Goal: Task Accomplishment & Management: Use online tool/utility

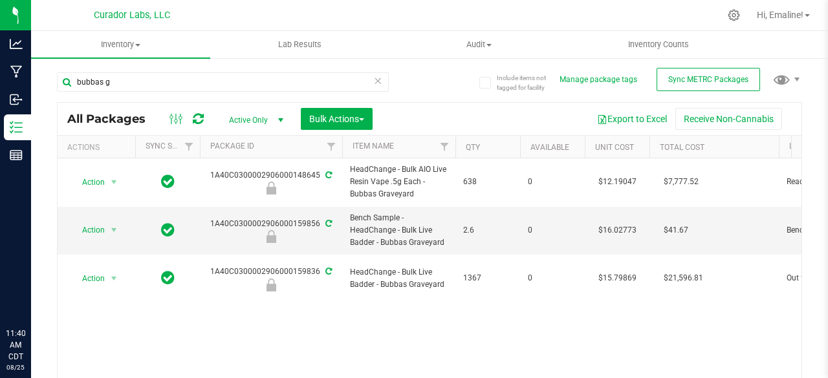
click at [207, 83] on input "bubbas g" at bounding box center [223, 81] width 332 height 19
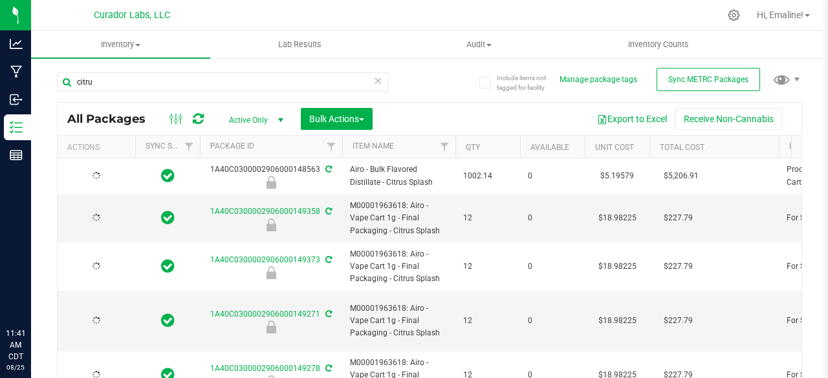
type input "citru"
click at [115, 175] on span "select" at bounding box center [114, 176] width 10 height 10
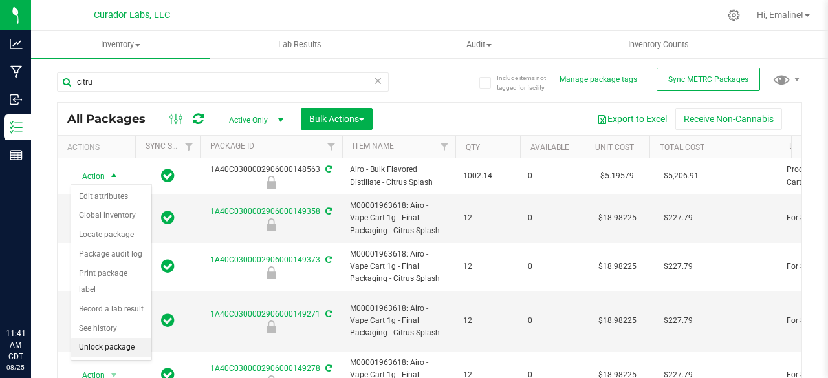
click at [90, 346] on li "Unlock package" at bounding box center [111, 347] width 80 height 19
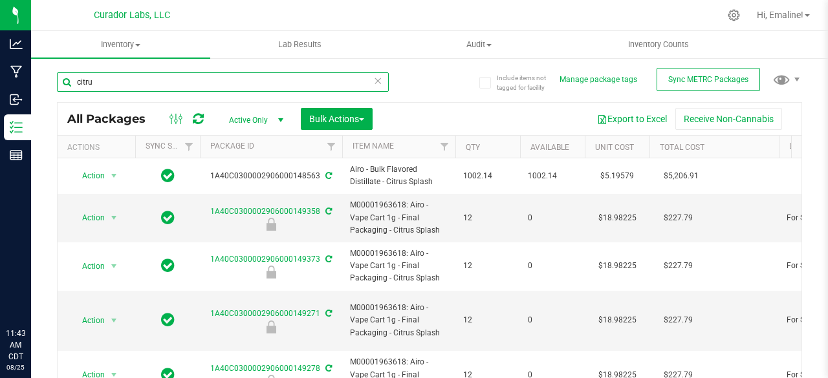
click at [241, 87] on input "citru" at bounding box center [223, 81] width 332 height 19
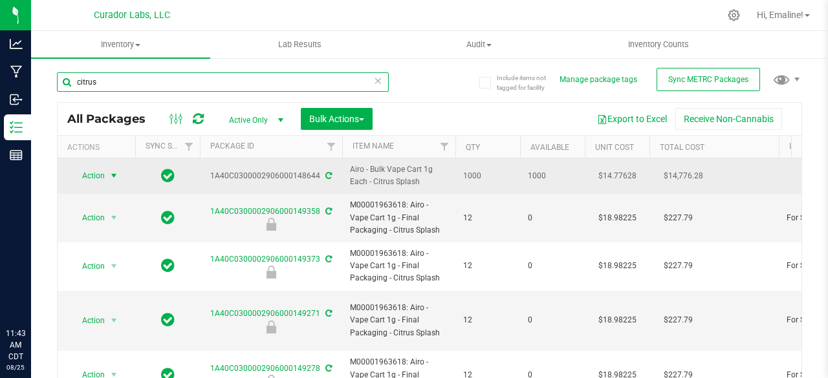
type input "citrus"
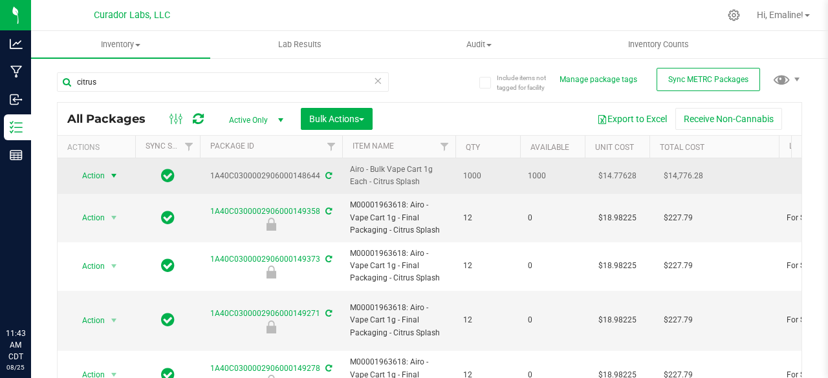
click at [114, 171] on span "select" at bounding box center [114, 176] width 10 height 10
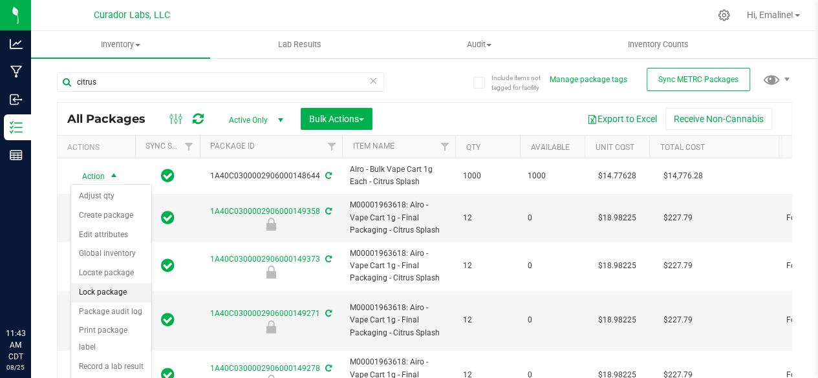
click at [100, 289] on li "Lock package" at bounding box center [111, 292] width 80 height 19
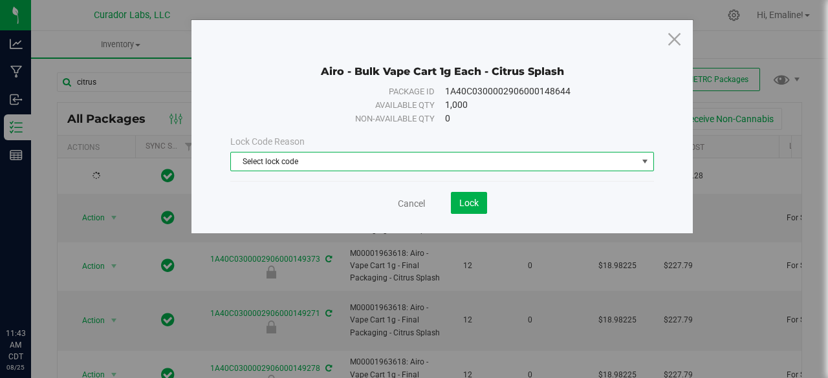
click at [307, 162] on span "Select lock code" at bounding box center [434, 162] width 406 height 18
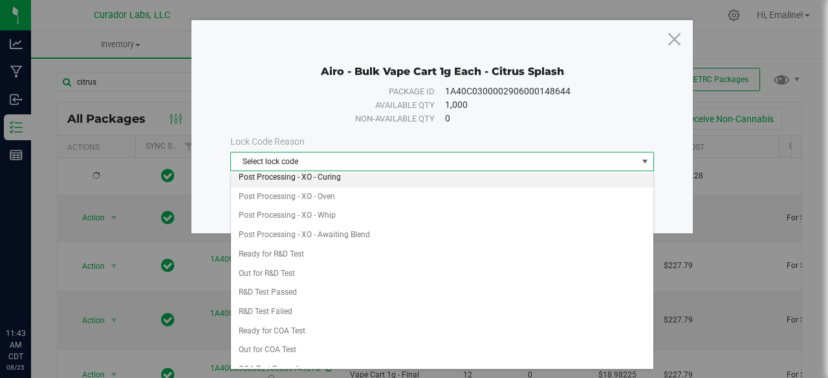
scroll to position [362, 0]
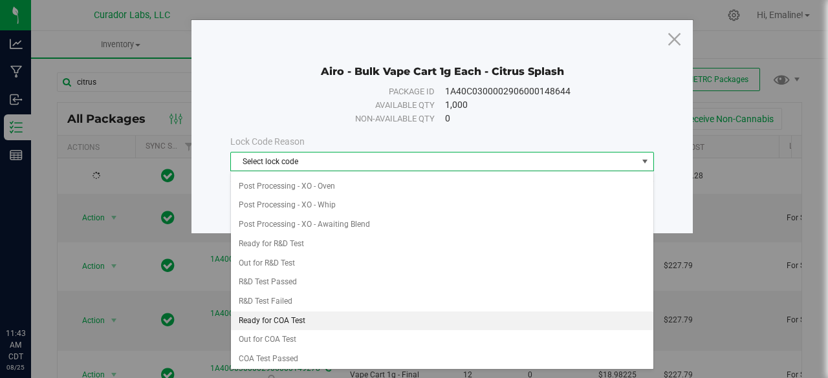
click at [292, 312] on li "Ready for COA Test" at bounding box center [442, 321] width 423 height 19
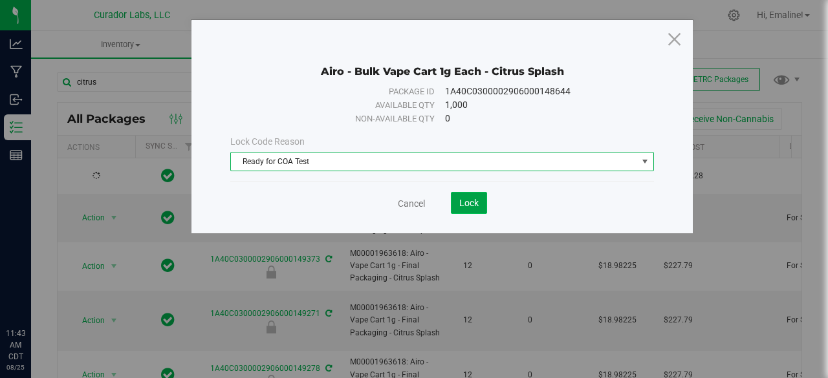
click at [468, 204] on span "Lock" at bounding box center [468, 203] width 19 height 10
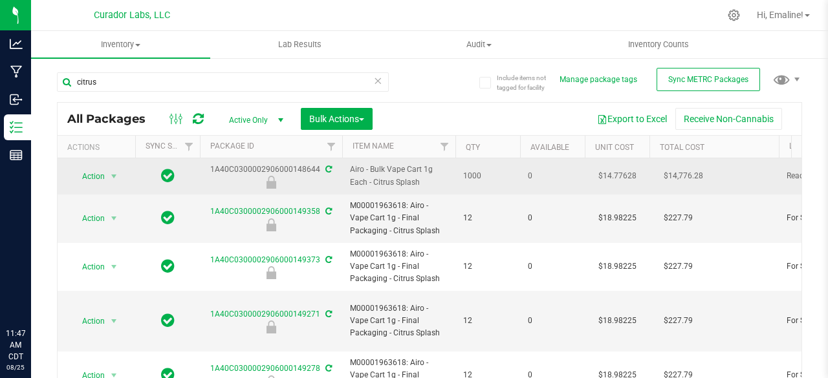
drag, startPoint x: 338, startPoint y: 176, endPoint x: 210, endPoint y: 170, distance: 128.2
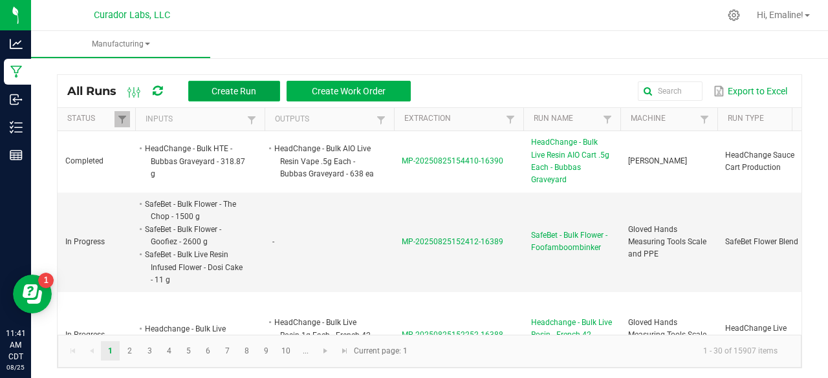
click at [248, 86] on span "Create Run" at bounding box center [234, 91] width 45 height 10
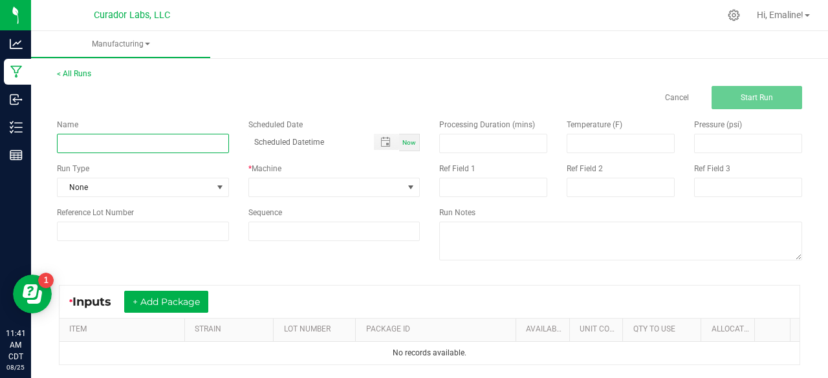
click at [220, 143] on input at bounding box center [143, 143] width 172 height 19
drag, startPoint x: 149, startPoint y: 144, endPoint x: 245, endPoint y: 146, distance: 95.8
click at [245, 146] on div "Name Airo - Bulk Cart 1g Each - Pink Pineapple Gasolina Scheduled Date Now" at bounding box center [238, 136] width 382 height 34
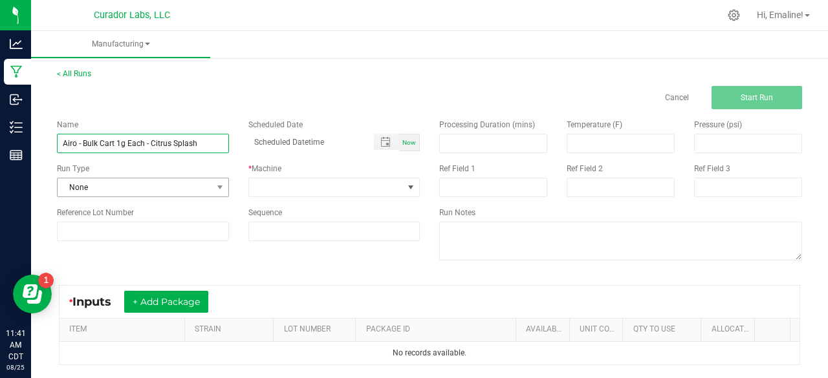
type input "Airo - Bulk Cart 1g Each - Citrus Splash"
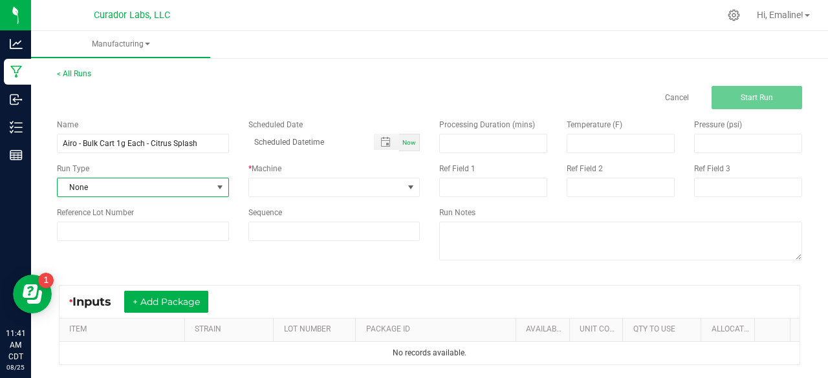
click at [141, 183] on span "None" at bounding box center [135, 188] width 155 height 18
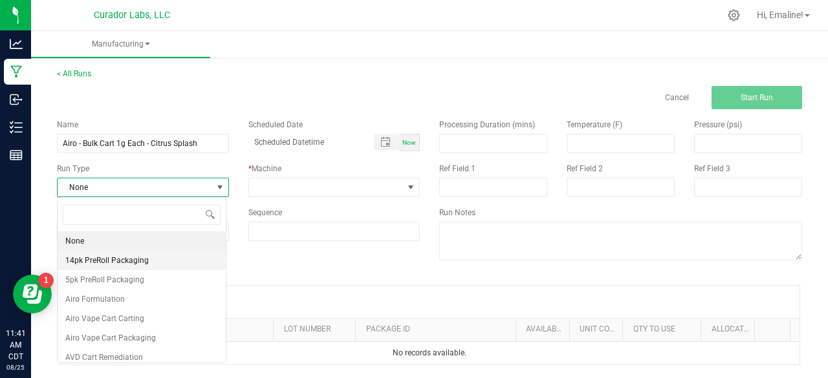
scroll to position [19, 169]
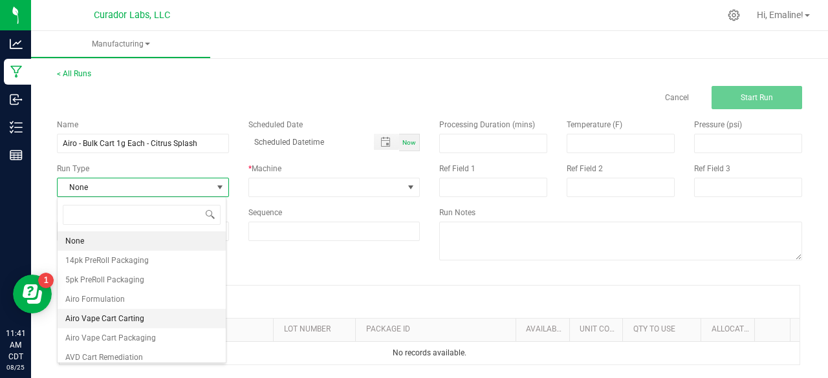
click at [123, 316] on span "Airo Vape Cart Carting" at bounding box center [104, 319] width 79 height 13
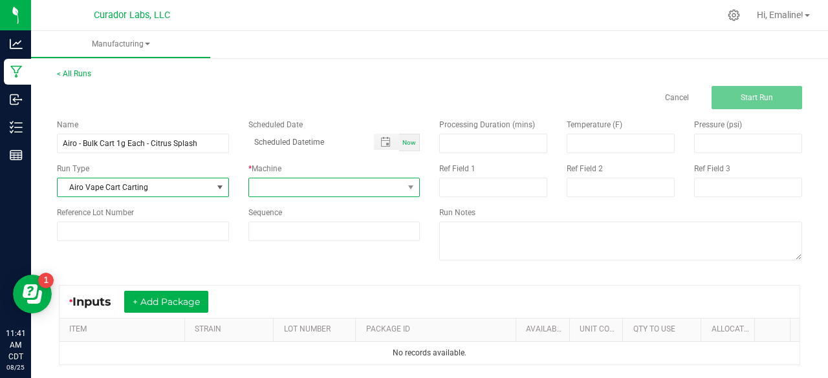
click at [261, 188] on span at bounding box center [326, 188] width 155 height 18
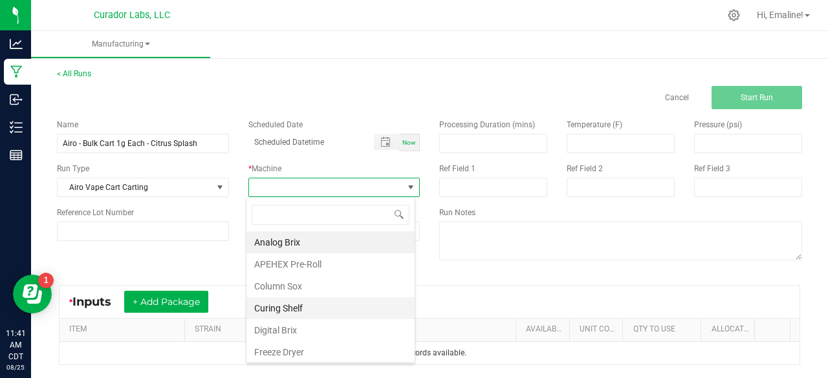
scroll to position [621, 0]
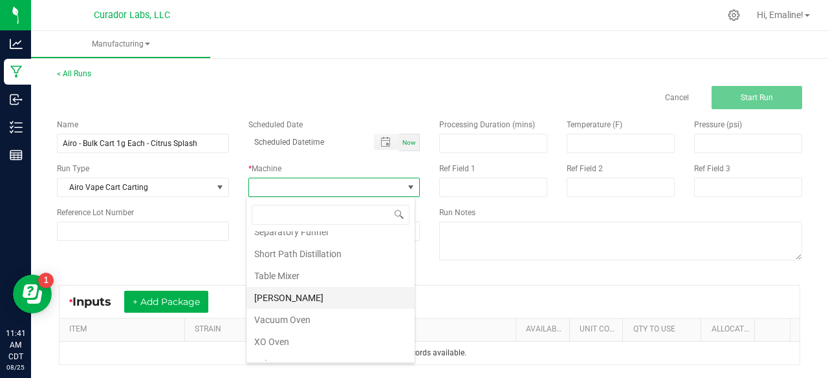
click at [284, 288] on li "Thompson Duke" at bounding box center [331, 298] width 168 height 22
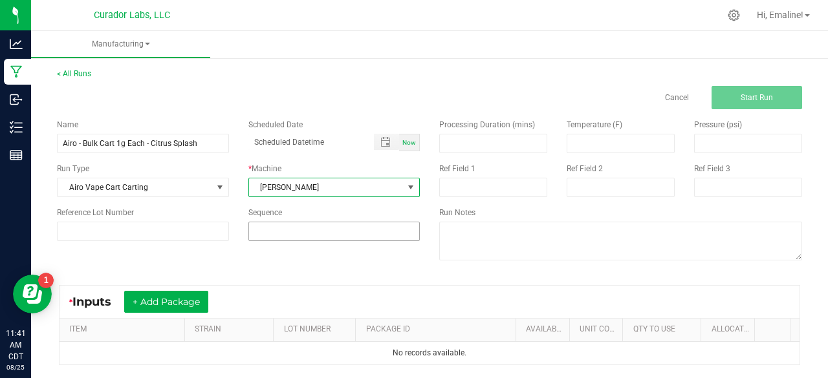
click at [281, 235] on input at bounding box center [334, 232] width 171 height 18
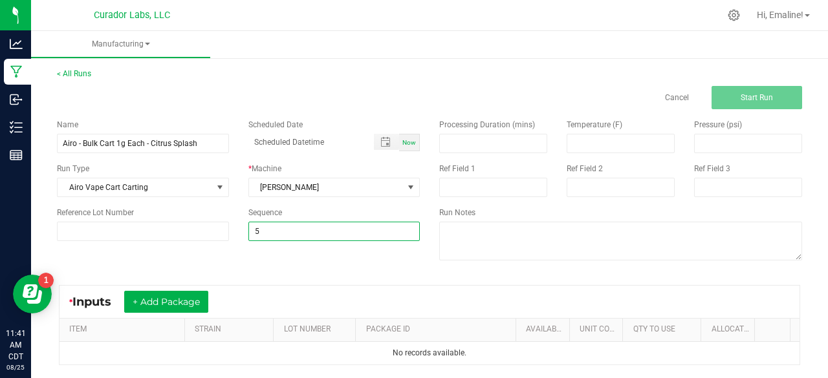
type input "5"
click at [291, 267] on div "Name Airo - Bulk Cart 1g Each - Citrus Splash Scheduled Date Now Run Type Airo …" at bounding box center [429, 191] width 765 height 164
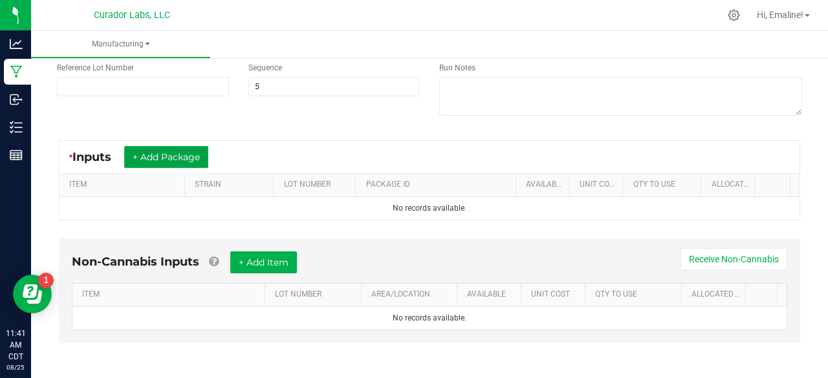
click at [168, 149] on button "+ Add Package" at bounding box center [166, 157] width 84 height 22
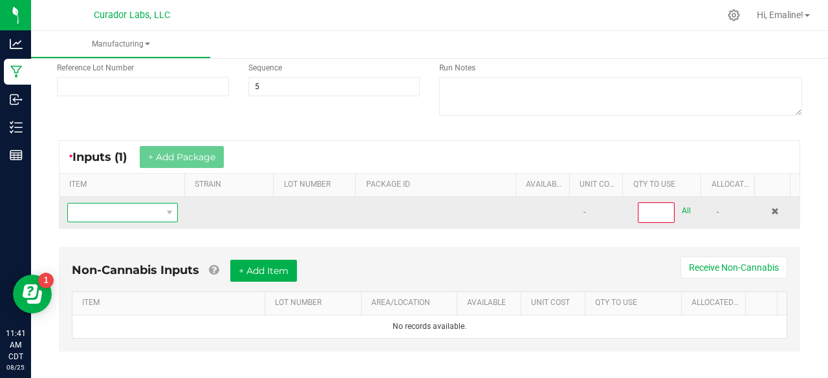
click at [150, 209] on span "NO DATA FOUND" at bounding box center [114, 213] width 93 height 18
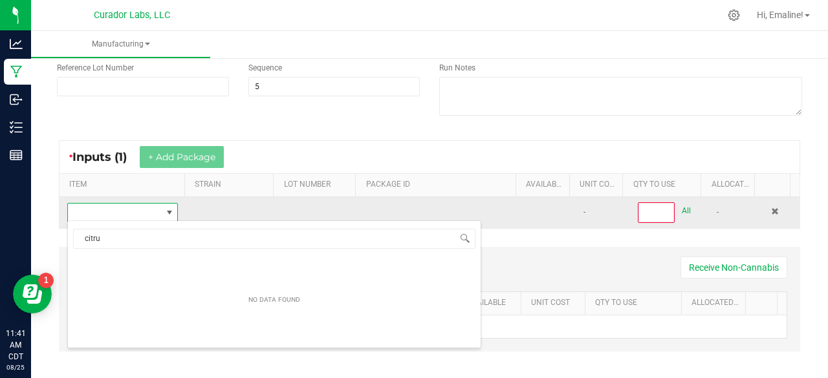
scroll to position [19, 106]
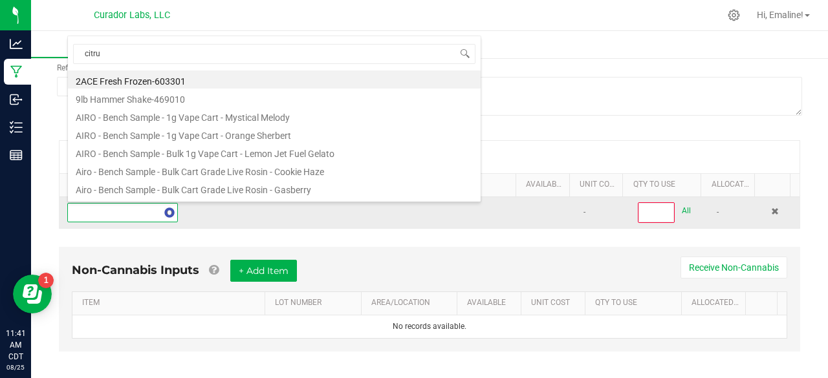
type input "citrus"
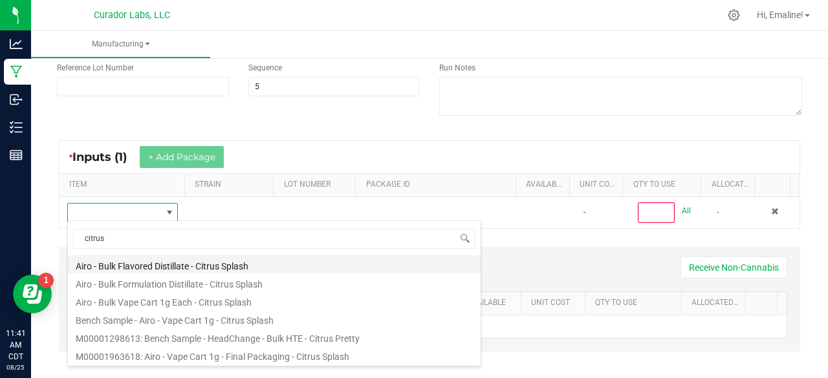
click at [141, 269] on li "Airo - Bulk Flavored Distillate - Citrus Splash" at bounding box center [274, 265] width 413 height 18
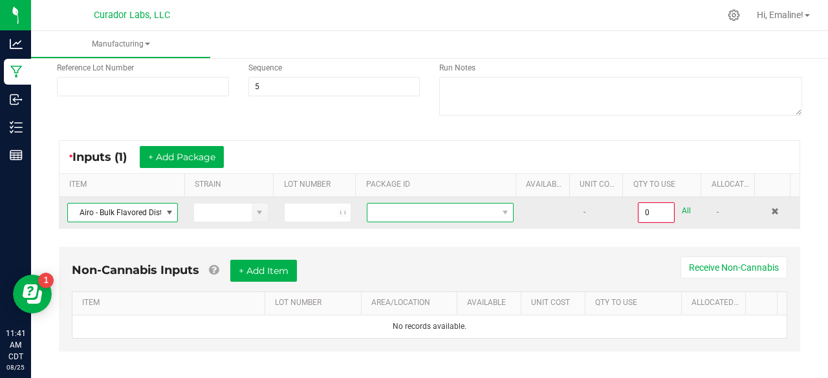
click at [415, 208] on span at bounding box center [431, 213] width 129 height 18
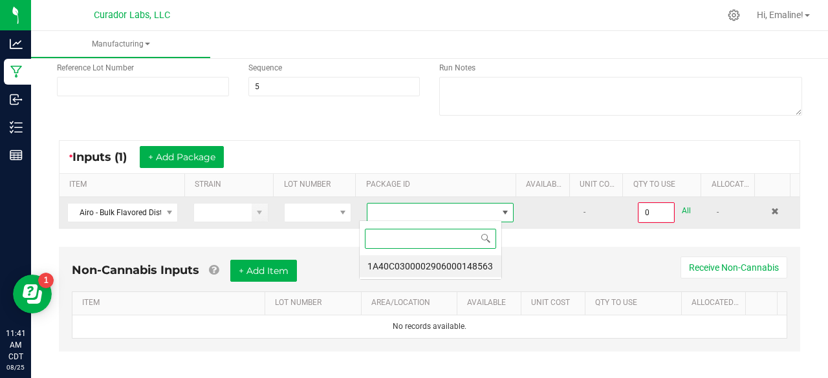
scroll to position [19, 142]
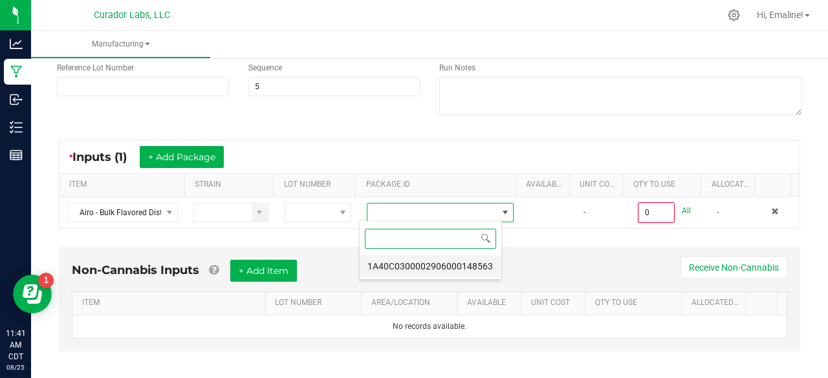
click at [435, 264] on li "1A40C0300002906000148563" at bounding box center [431, 267] width 142 height 22
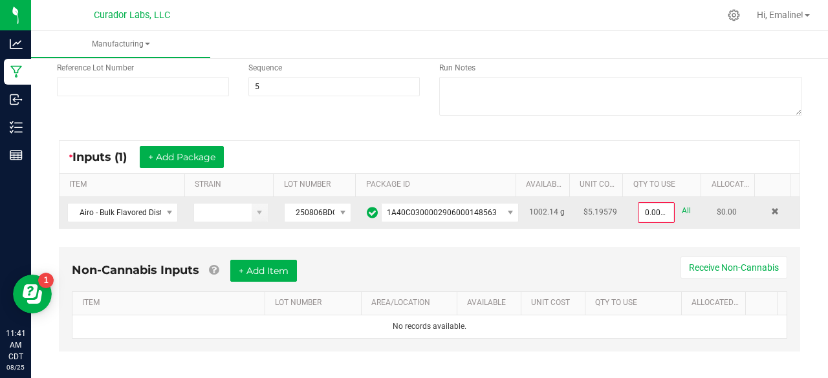
click at [682, 213] on link "All" at bounding box center [686, 211] width 9 height 17
type input "1002.1400 g"
click at [801, 246] on div "Non-Cannabis Inputs + Add Item Receive Non-Cannabis ITEM LOT NUMBER AREA/LOCATI…" at bounding box center [429, 307] width 765 height 136
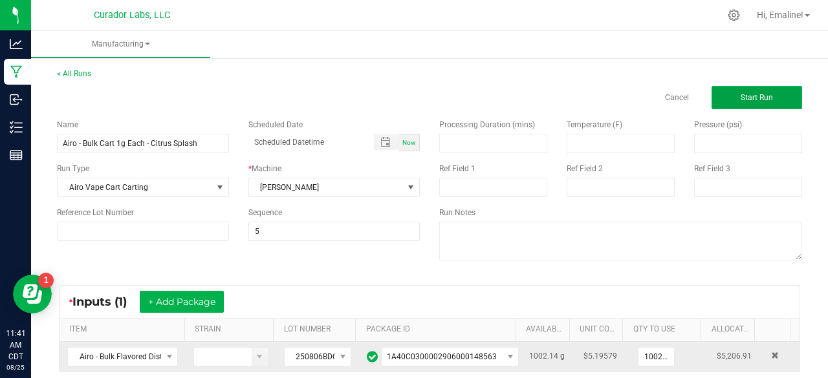
click at [787, 93] on button "Start Run" at bounding box center [757, 97] width 91 height 23
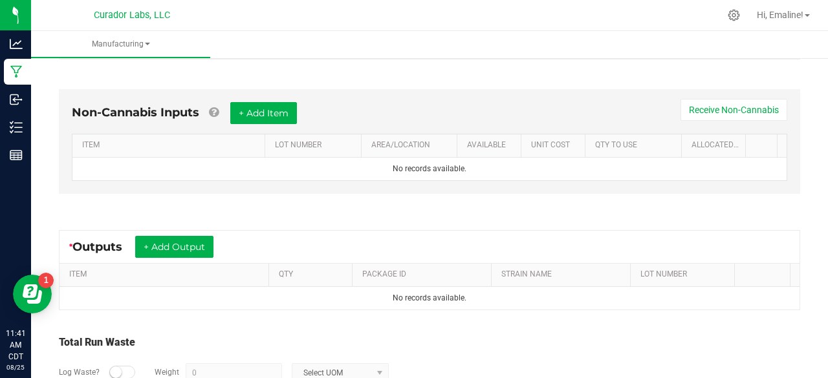
scroll to position [333, 0]
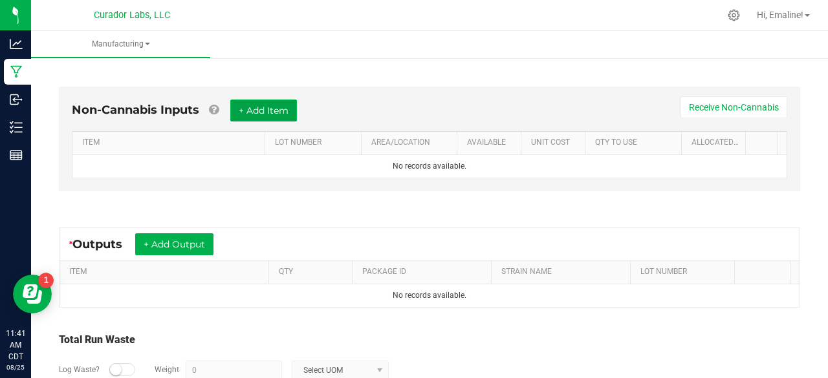
click at [274, 107] on button "+ Add Item" at bounding box center [263, 111] width 67 height 22
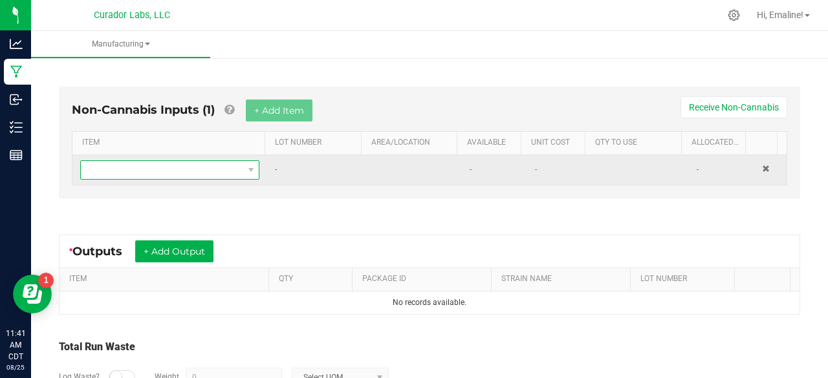
click at [214, 165] on span "NO DATA FOUND" at bounding box center [162, 170] width 162 height 18
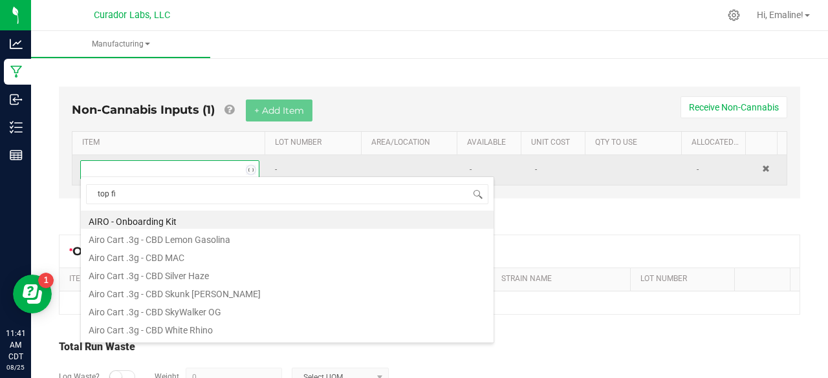
scroll to position [19, 171]
type input "top fill"
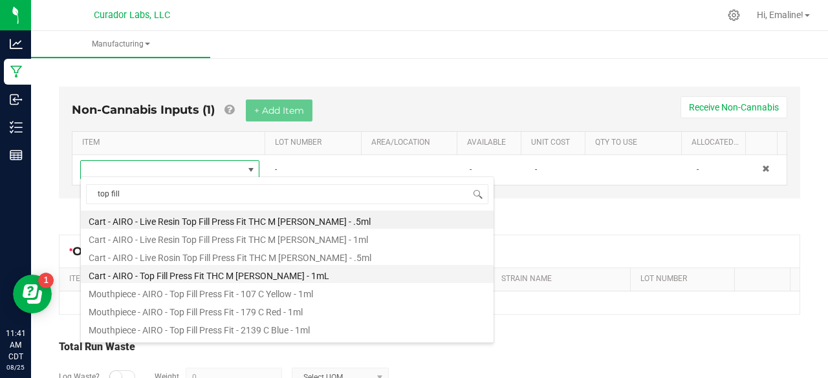
click at [202, 274] on li "Cart - AIRO - Top Fill Press Fit THC M Diamond MJ - 1mL" at bounding box center [287, 274] width 413 height 18
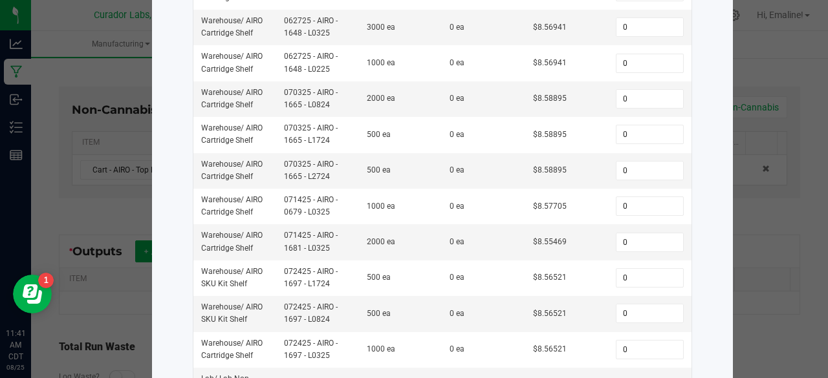
scroll to position [771, 0]
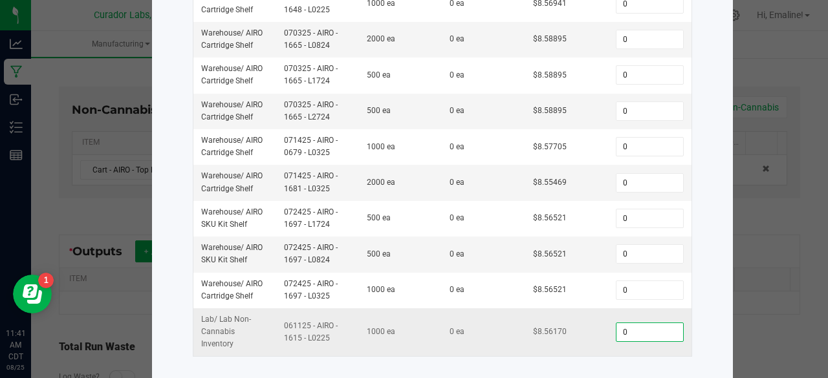
click at [631, 324] on input "0" at bounding box center [650, 333] width 66 height 18
type input "1,000"
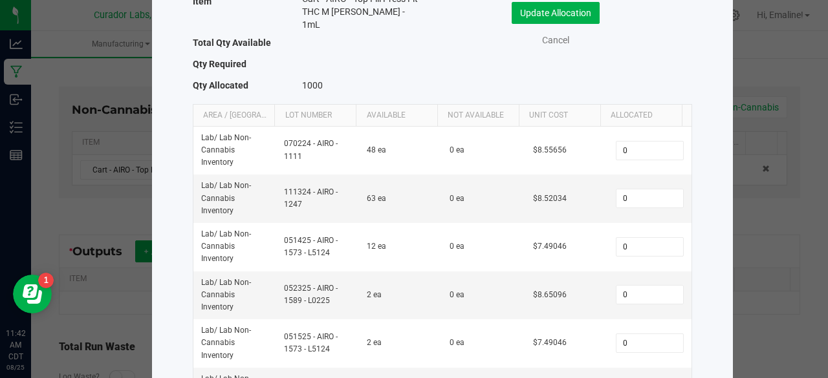
scroll to position [0, 0]
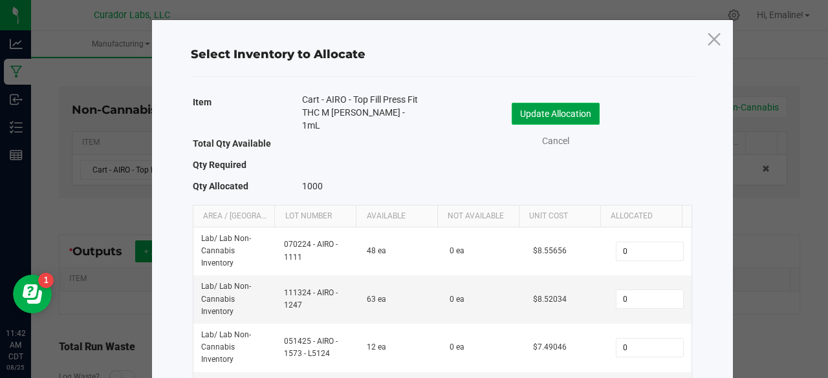
click at [581, 109] on button "Update Allocation" at bounding box center [556, 114] width 88 height 22
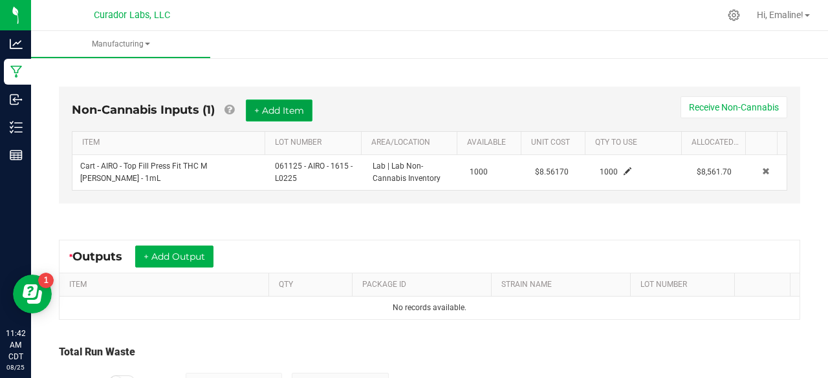
click at [301, 111] on button "+ Add Item" at bounding box center [279, 111] width 67 height 22
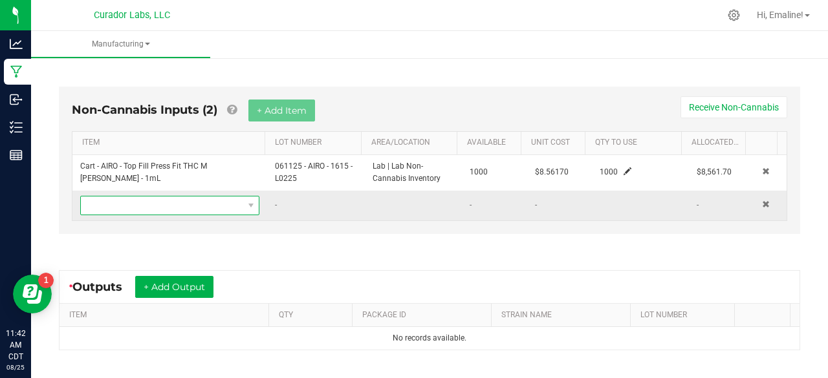
click at [207, 200] on span "NO DATA FOUND" at bounding box center [162, 206] width 162 height 18
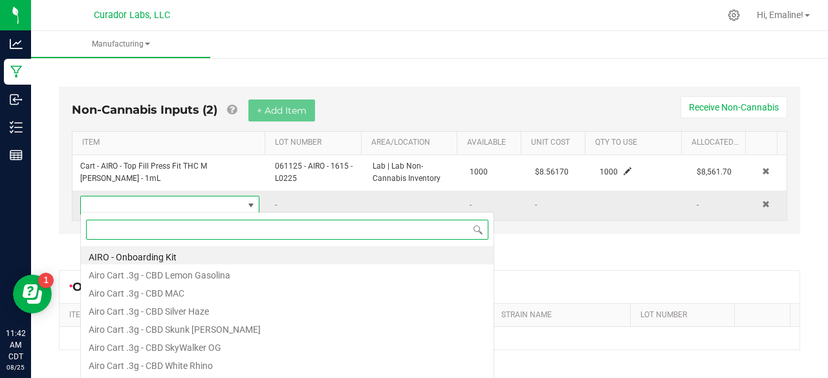
scroll to position [19, 171]
type input "citrus"
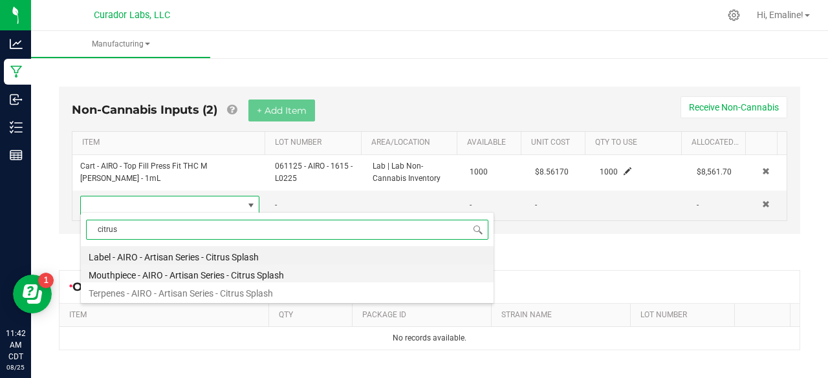
click at [182, 277] on li "Mouthpiece - AIRO - Artisan Series - Citrus Splash" at bounding box center [287, 274] width 413 height 18
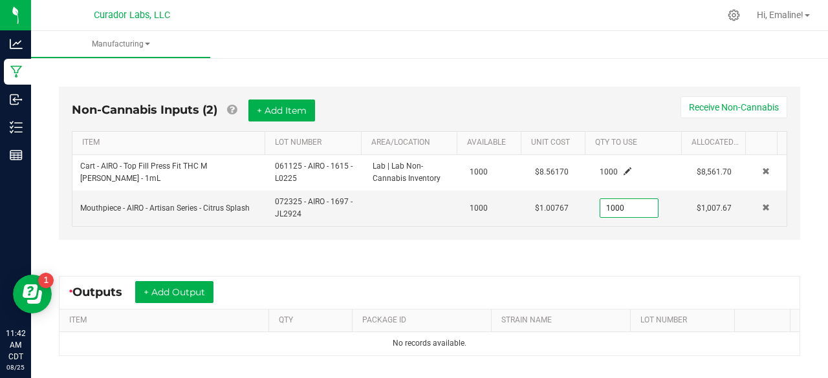
type input "1000 ea"
click at [538, 246] on div "Non-Cannabis Inputs (2) + Add Item Receive Non-Cannabis ITEM LOT NUMBER AREA/LO…" at bounding box center [429, 167] width 765 height 196
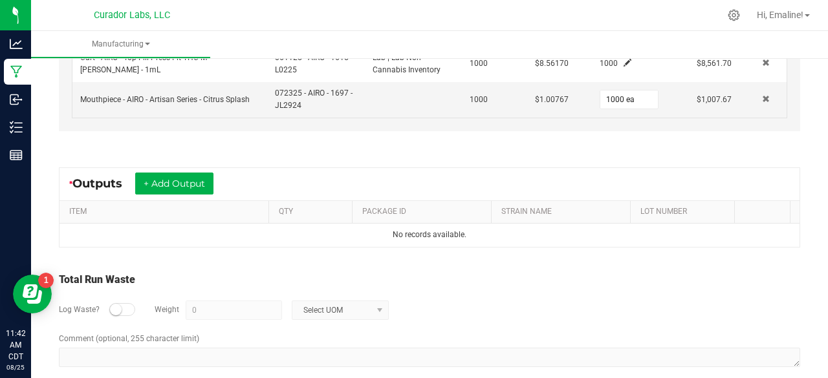
scroll to position [453, 0]
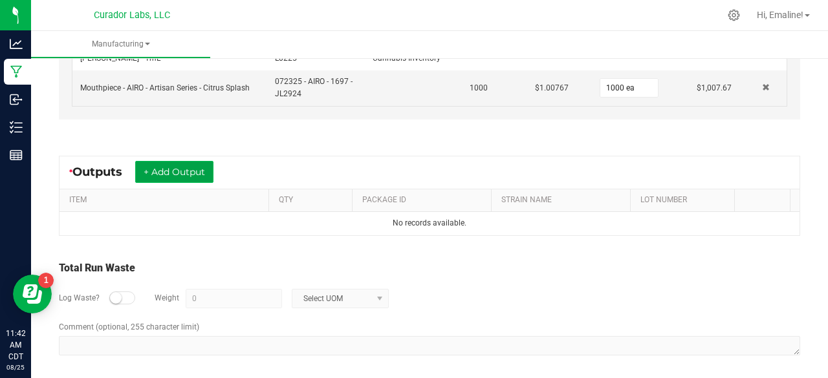
click at [195, 169] on button "+ Add Output" at bounding box center [174, 172] width 78 height 22
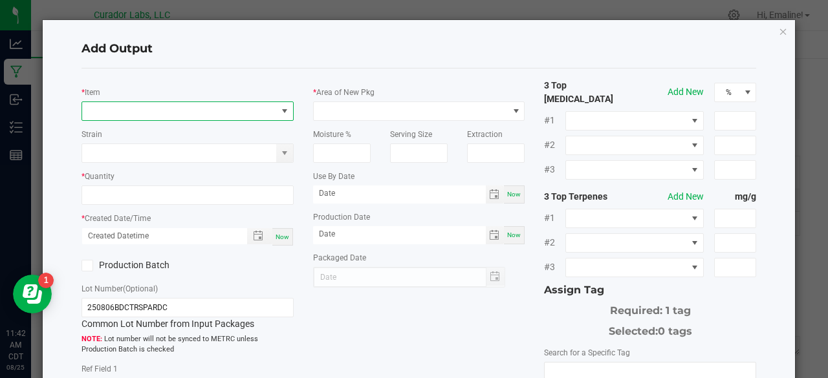
click at [156, 112] on span "NO DATA FOUND" at bounding box center [179, 111] width 195 height 18
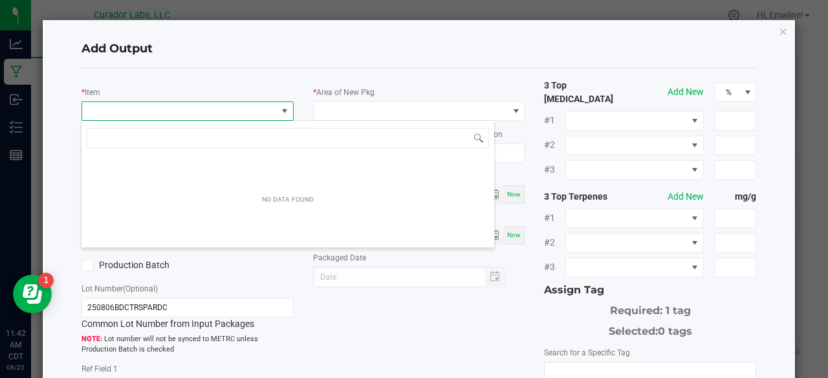
scroll to position [19, 209]
type input "citrus"
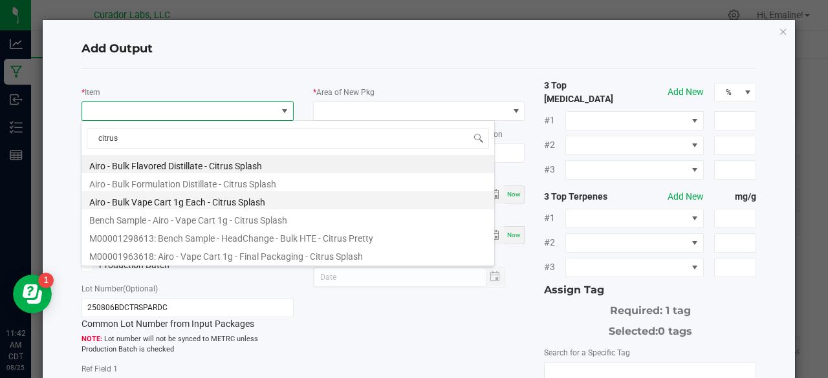
click at [248, 203] on li "Airo - Bulk Vape Cart 1g Each - Citrus Splash" at bounding box center [288, 201] width 413 height 18
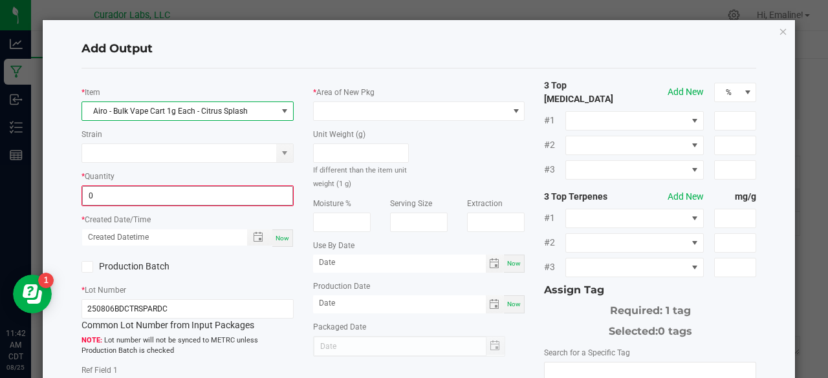
click at [237, 196] on input "0" at bounding box center [188, 196] width 210 height 18
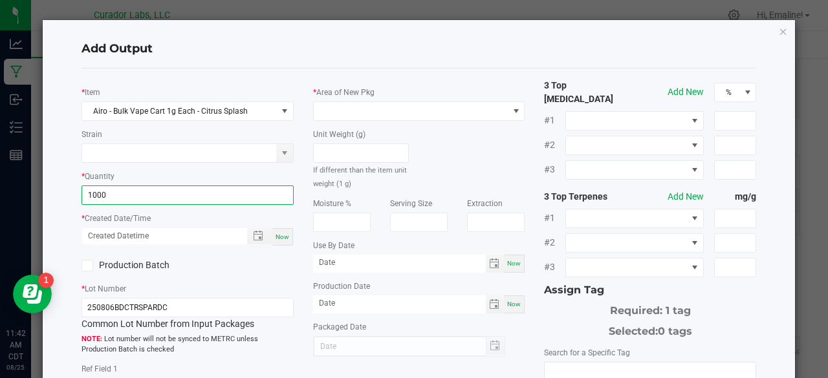
type input "1000 ea"
click at [274, 231] on div "Now" at bounding box center [282, 236] width 21 height 17
type input "08/25/2025 11:42 AM"
type input "[DATE]"
click at [85, 266] on icon at bounding box center [87, 266] width 8 height 0
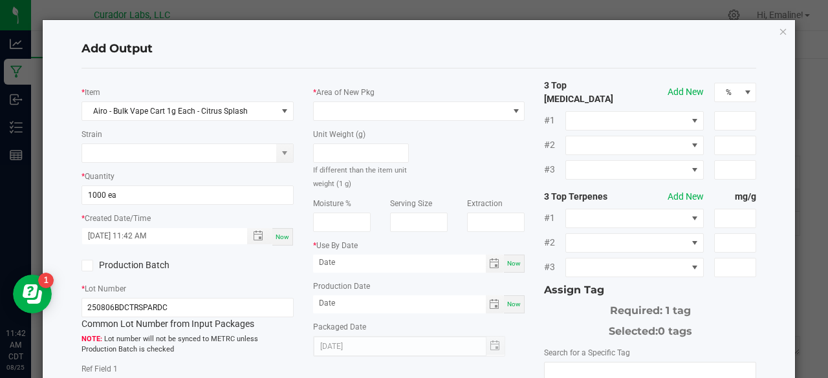
click at [0, 0] on input "Production Batch" at bounding box center [0, 0] width 0 height 0
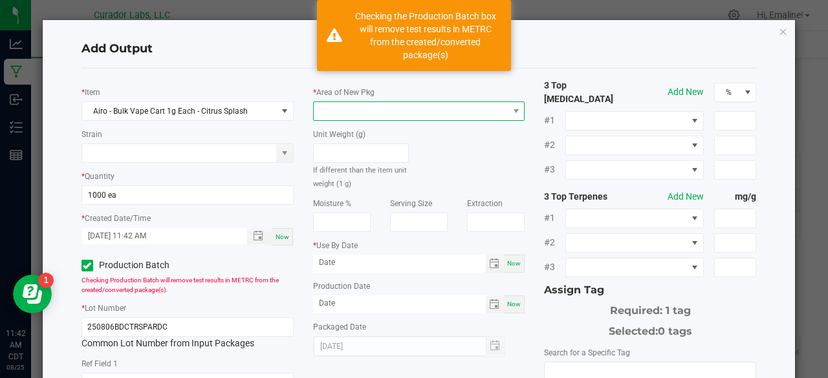
click at [336, 107] on span at bounding box center [411, 111] width 195 height 18
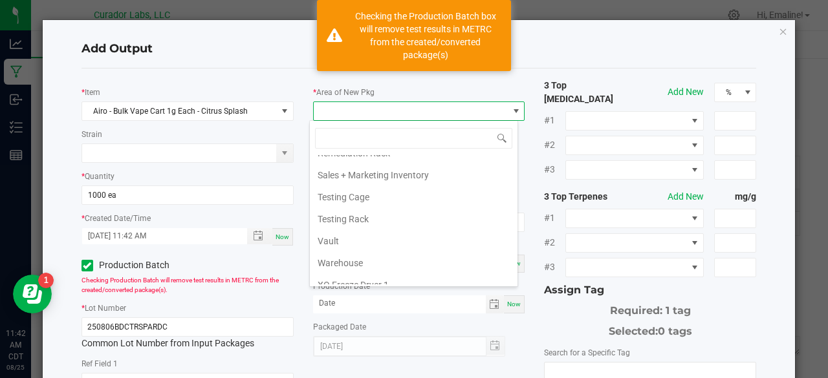
scroll to position [1312, 0]
click at [348, 229] on li "Vault" at bounding box center [414, 240] width 208 height 22
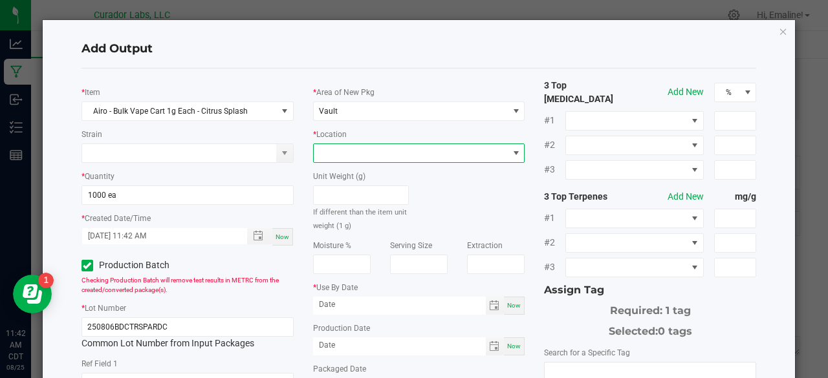
click at [349, 151] on span at bounding box center [411, 153] width 195 height 18
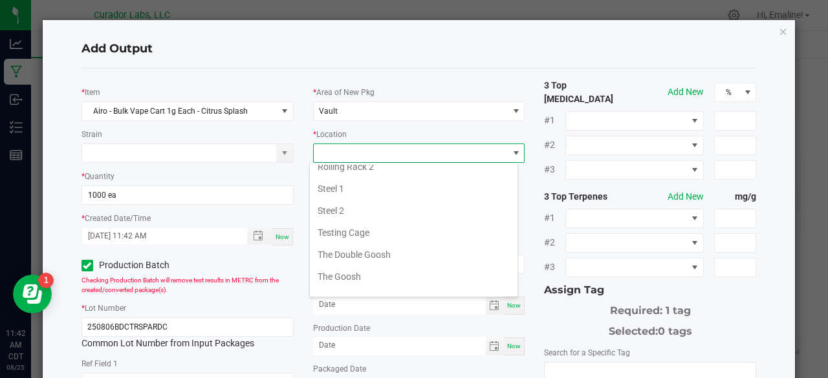
scroll to position [572, 0]
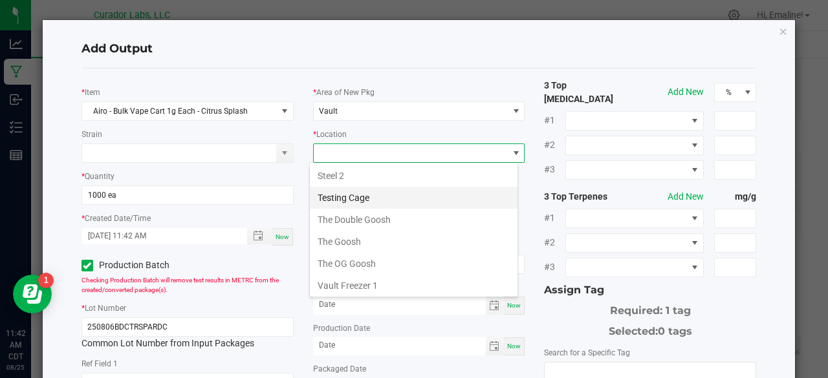
click at [381, 187] on li "Testing Cage" at bounding box center [414, 198] width 208 height 22
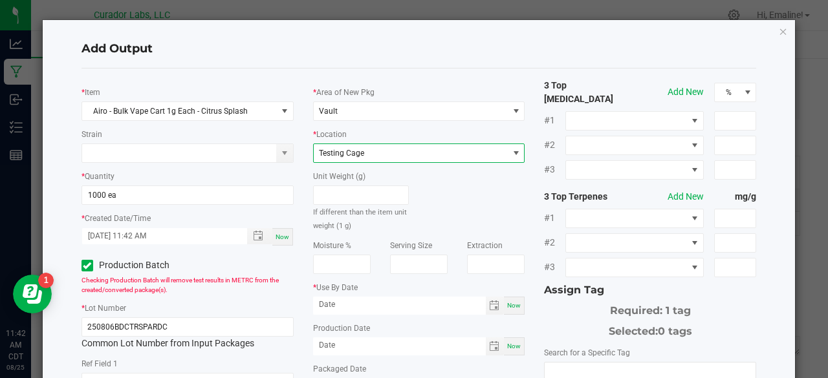
click at [490, 201] on div "Unit Weight (g) If different than the item unit weight (1 g)" at bounding box center [419, 197] width 232 height 69
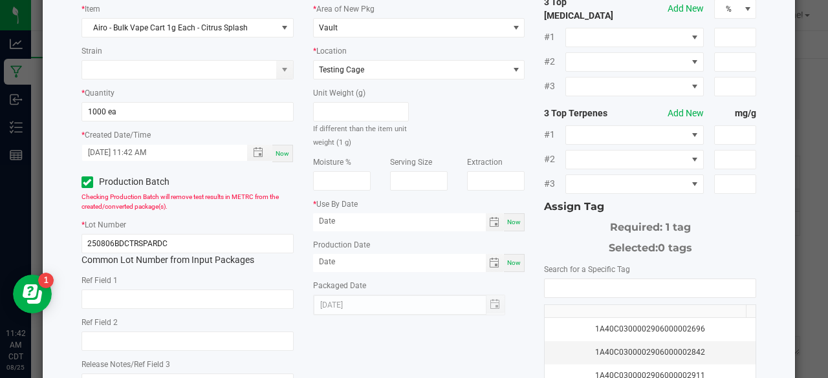
scroll to position [93, 0]
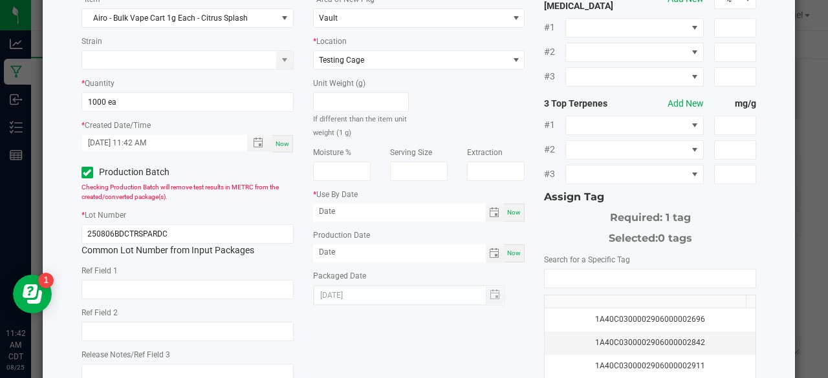
click at [507, 253] on span "Now" at bounding box center [514, 253] width 14 height 7
type input "[DATE]"
click at [509, 221] on div "Now" at bounding box center [514, 213] width 21 height 18
click at [449, 208] on input "[DATE]" at bounding box center [399, 212] width 173 height 16
type input "08/25/2026"
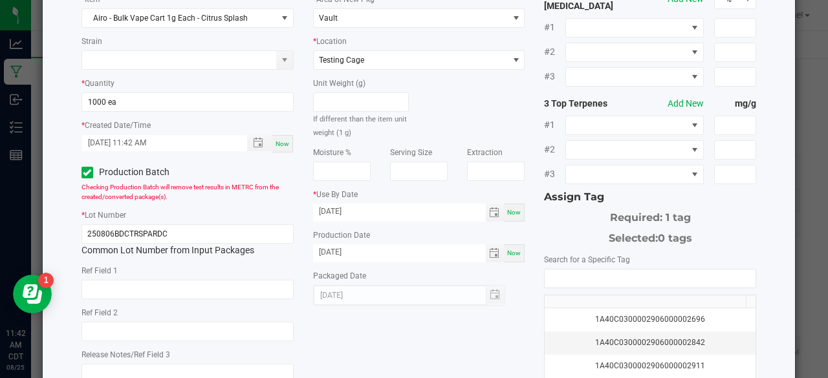
click at [504, 298] on div "[DATE]" at bounding box center [419, 295] width 212 height 21
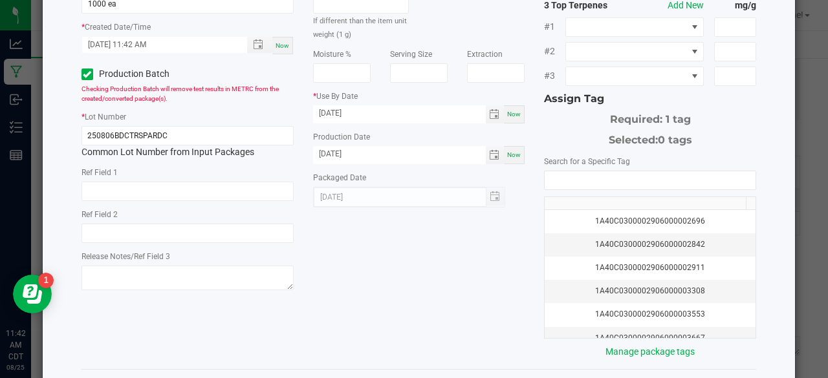
scroll to position [194, 0]
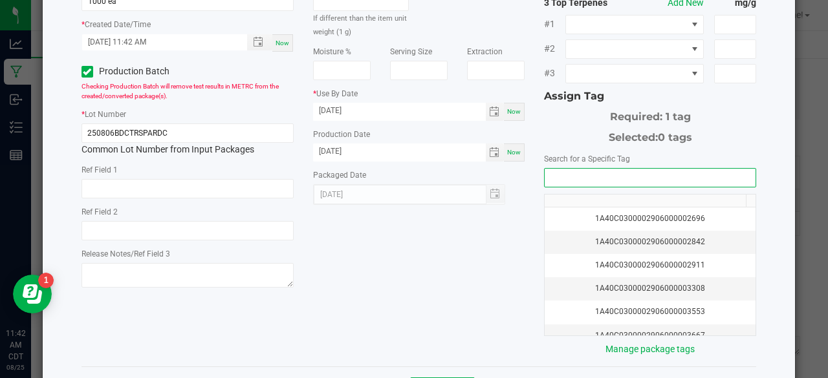
click at [551, 173] on input "NO DATA FOUND" at bounding box center [650, 178] width 211 height 18
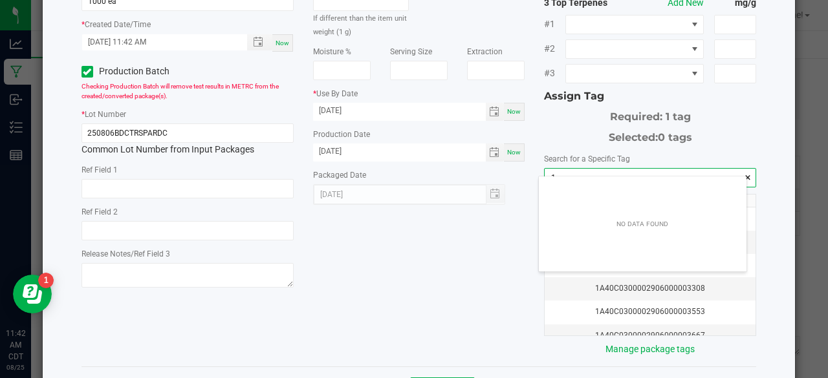
scroll to position [18, 208]
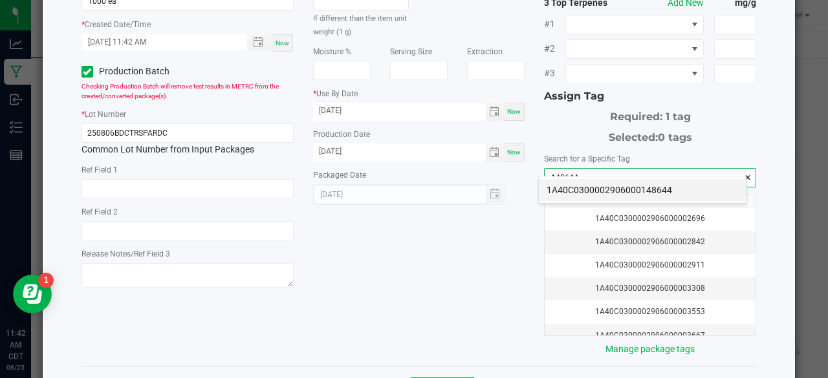
click at [560, 193] on li "1A40C0300002906000148644" at bounding box center [643, 190] width 208 height 22
type input "1A40C0300002906000148644"
click at [477, 266] on div "* Item Airo - Bulk Vape Cart 1g Each - Citrus Splash Strain * Quantity 1000 ea …" at bounding box center [419, 121] width 695 height 472
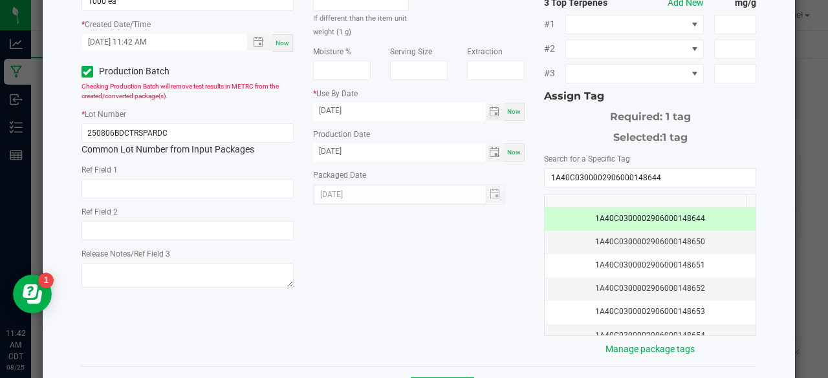
scroll to position [235, 0]
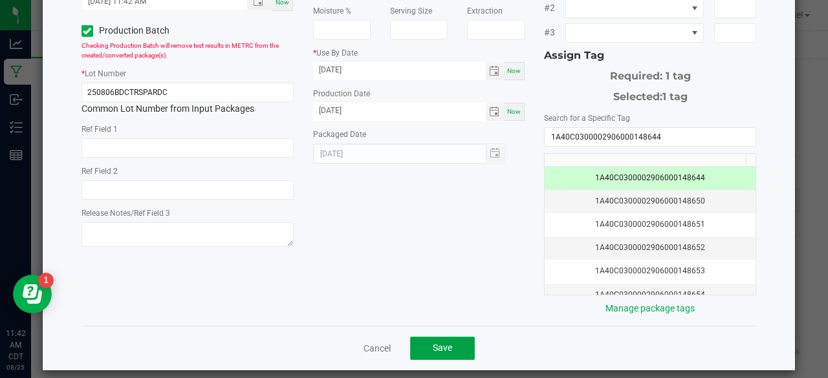
click at [435, 343] on span "Save" at bounding box center [442, 348] width 19 height 10
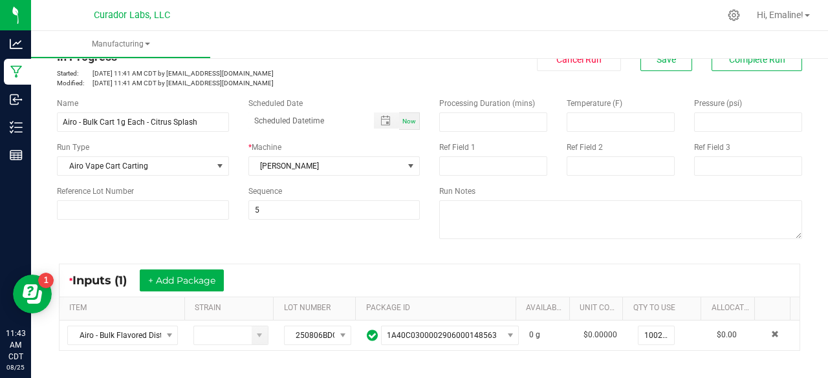
scroll to position [0, 0]
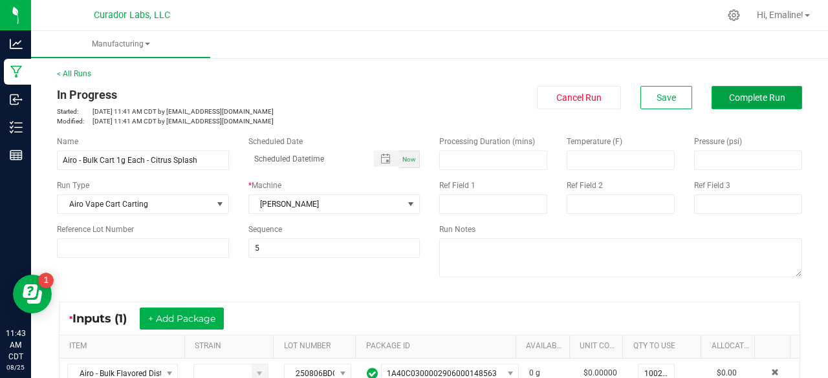
click at [740, 96] on span "Complete Run" at bounding box center [757, 98] width 56 height 10
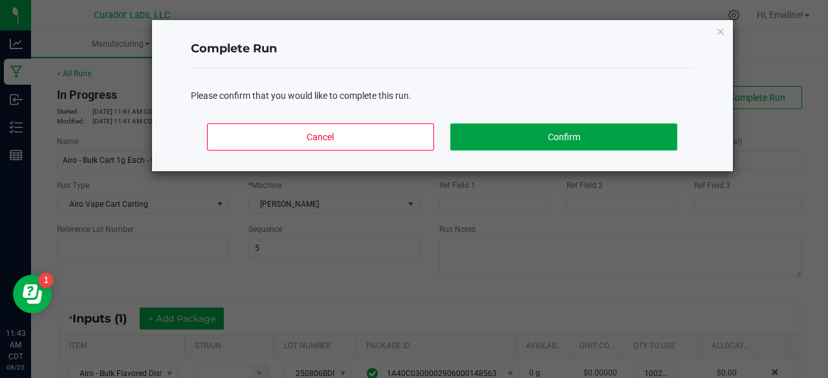
click at [634, 143] on button "Confirm" at bounding box center [563, 137] width 226 height 27
